Goal: Check status: Check status

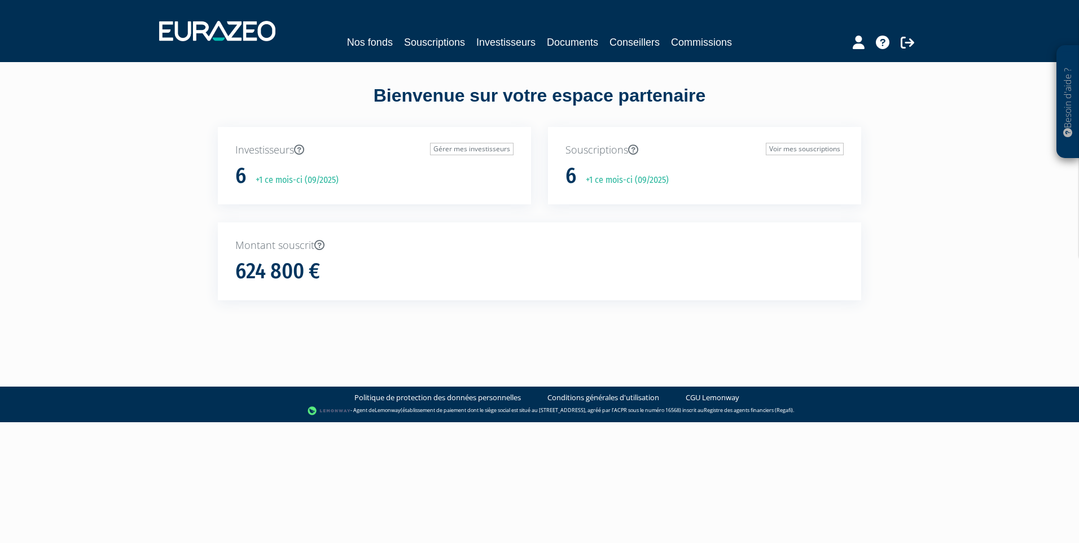
click at [615, 180] on p "+1 ce mois-ci (09/2025)" at bounding box center [623, 180] width 91 height 13
click at [381, 41] on link "Nos fonds" at bounding box center [370, 42] width 46 height 16
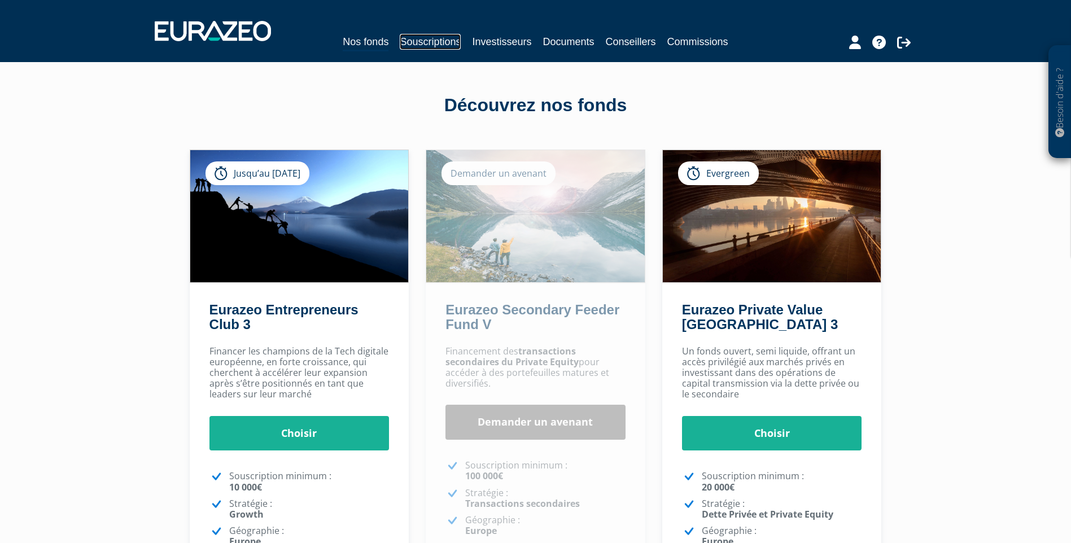
click at [445, 40] on link "Souscriptions" at bounding box center [430, 42] width 61 height 16
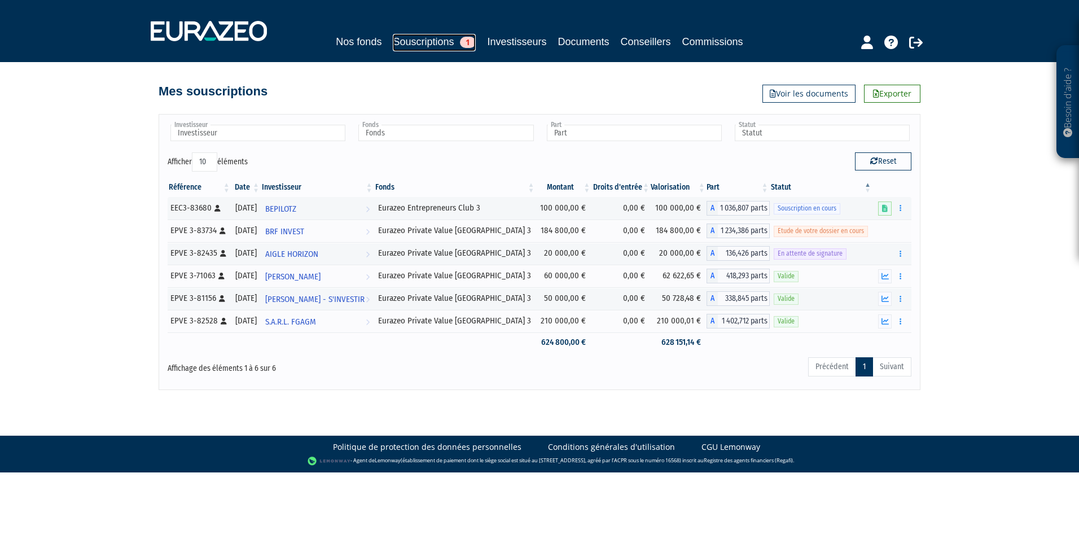
click at [467, 41] on span "1" at bounding box center [468, 42] width 16 height 11
click at [821, 208] on span "Souscription en cours" at bounding box center [807, 208] width 67 height 11
click at [779, 207] on span "Souscription en cours" at bounding box center [807, 208] width 67 height 11
